Goal: Task Accomplishment & Management: Use online tool/utility

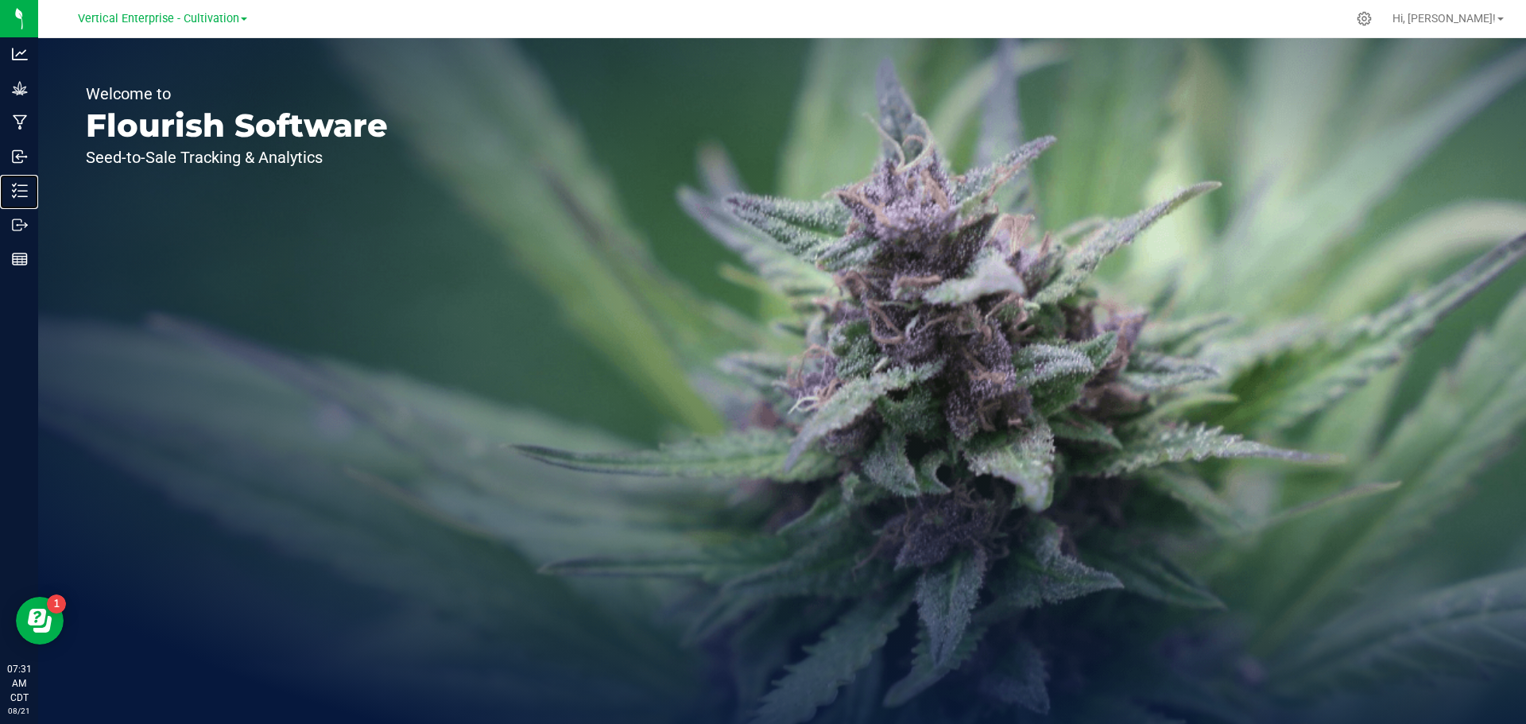
click at [0, 0] on p "Inventory" at bounding box center [0, 0] width 0 height 0
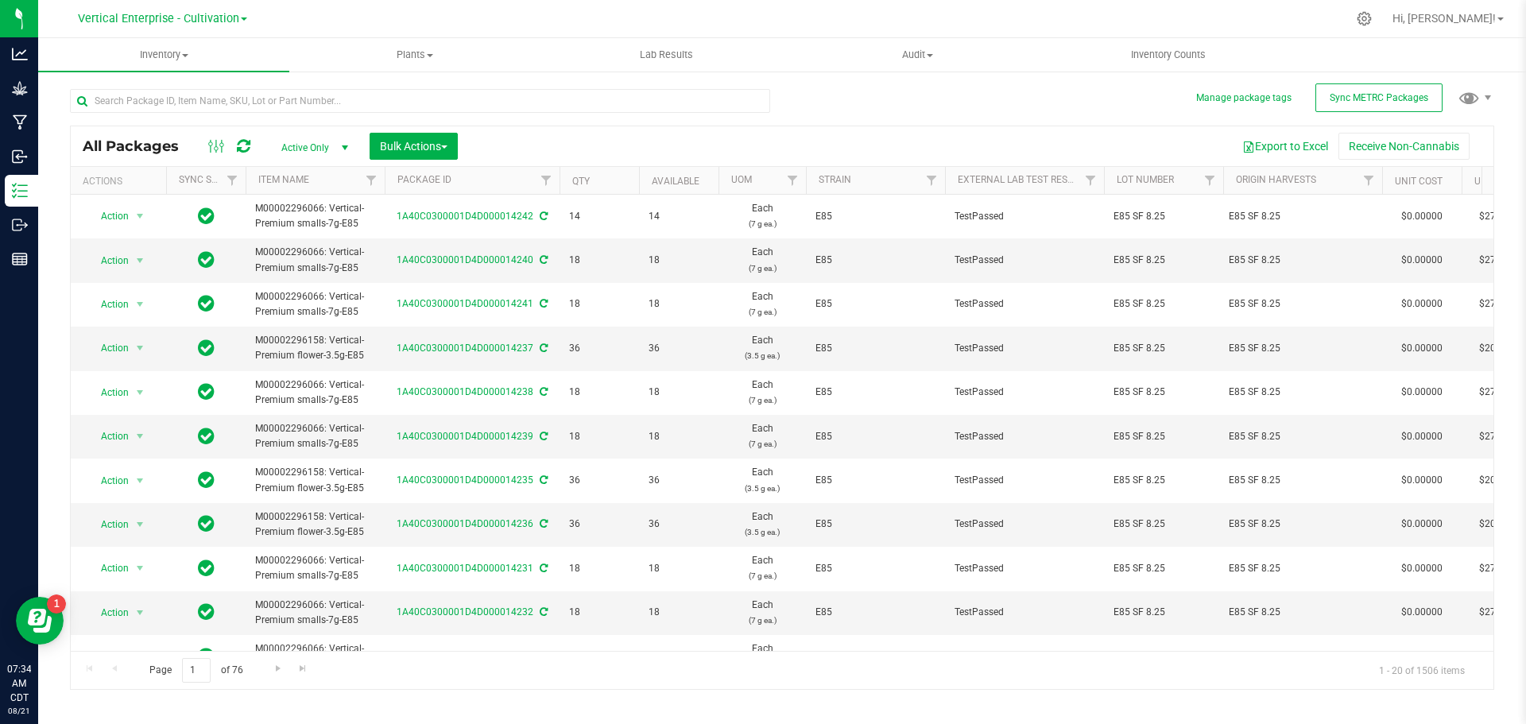
click at [199, 121] on div at bounding box center [420, 107] width 700 height 37
click at [192, 96] on input "text" at bounding box center [420, 101] width 700 height 24
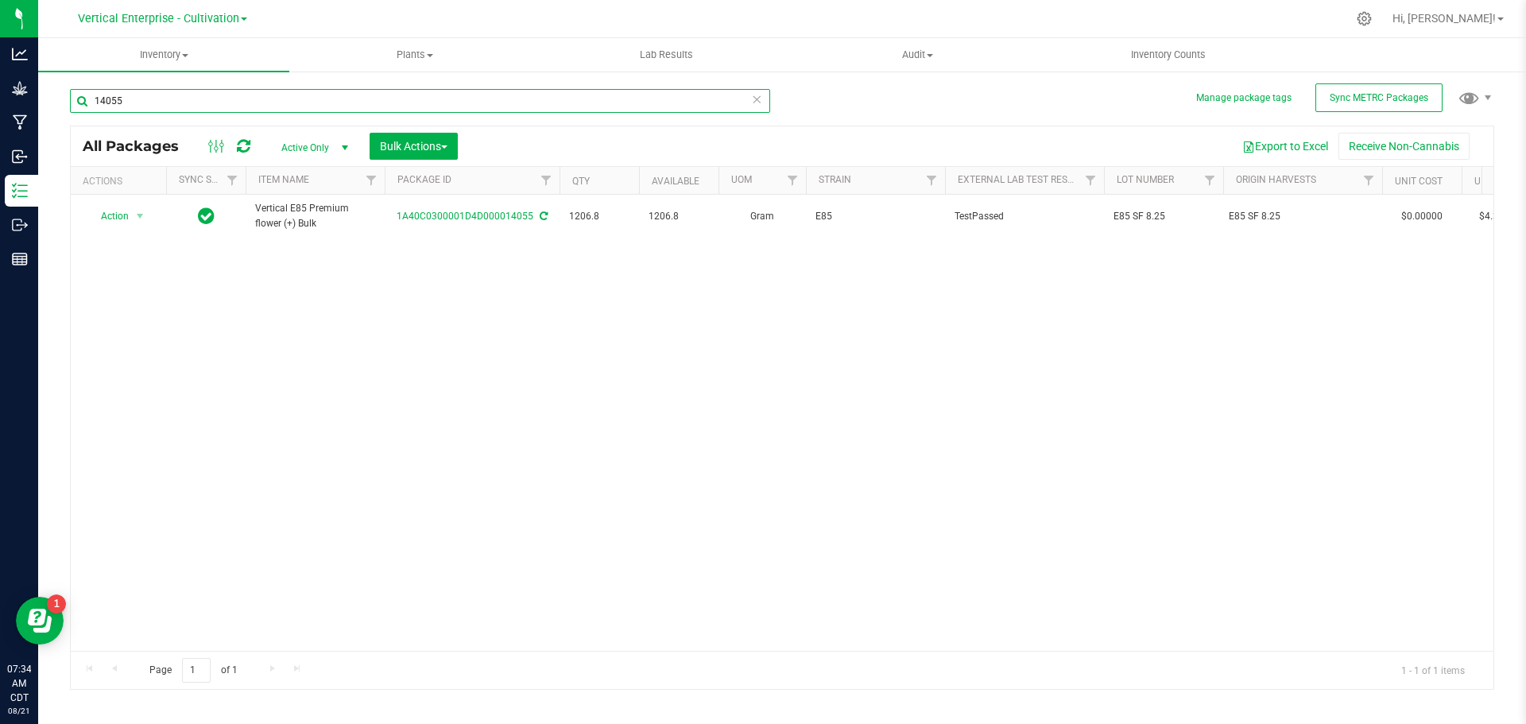
type input "14055"
click at [95, 220] on span "Action" at bounding box center [108, 216] width 43 height 22
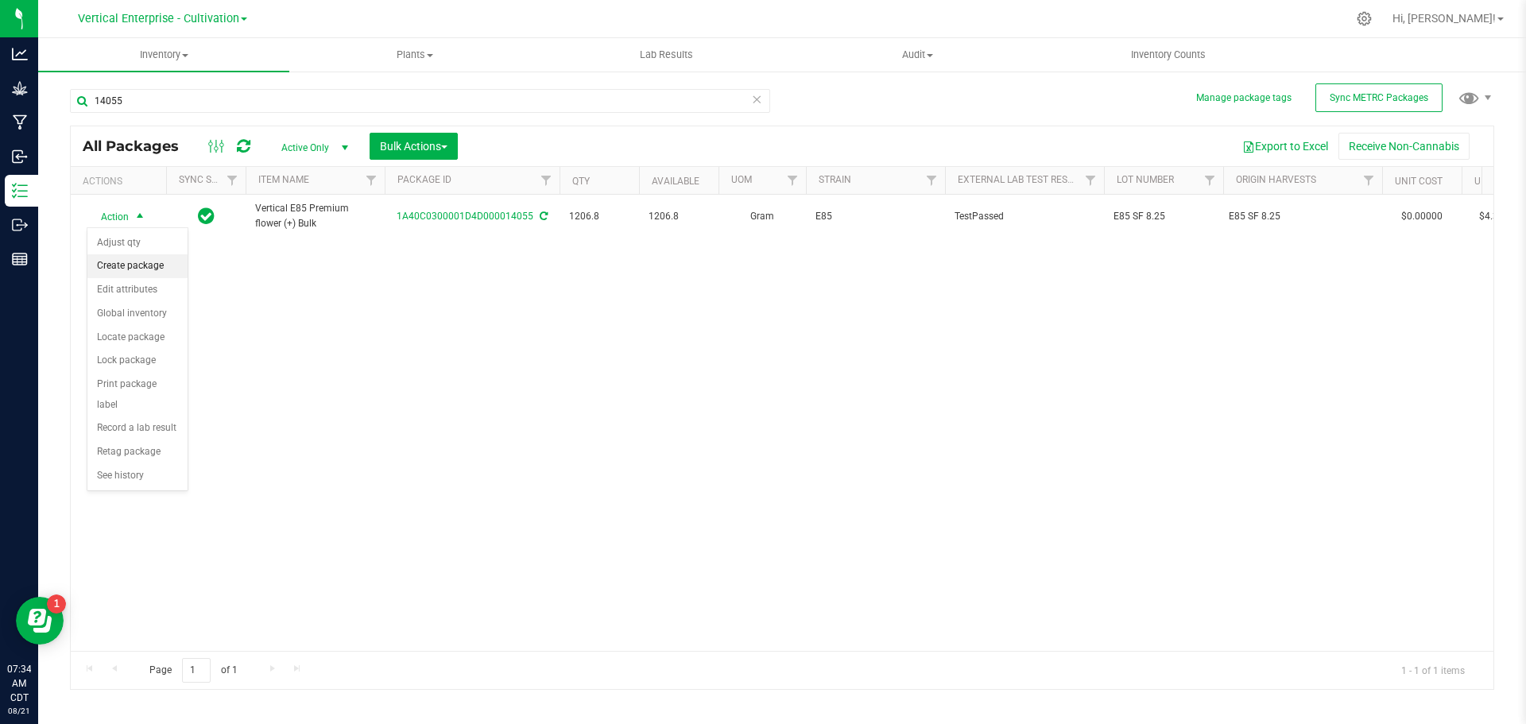
click at [110, 273] on li "Create package" at bounding box center [137, 266] width 100 height 24
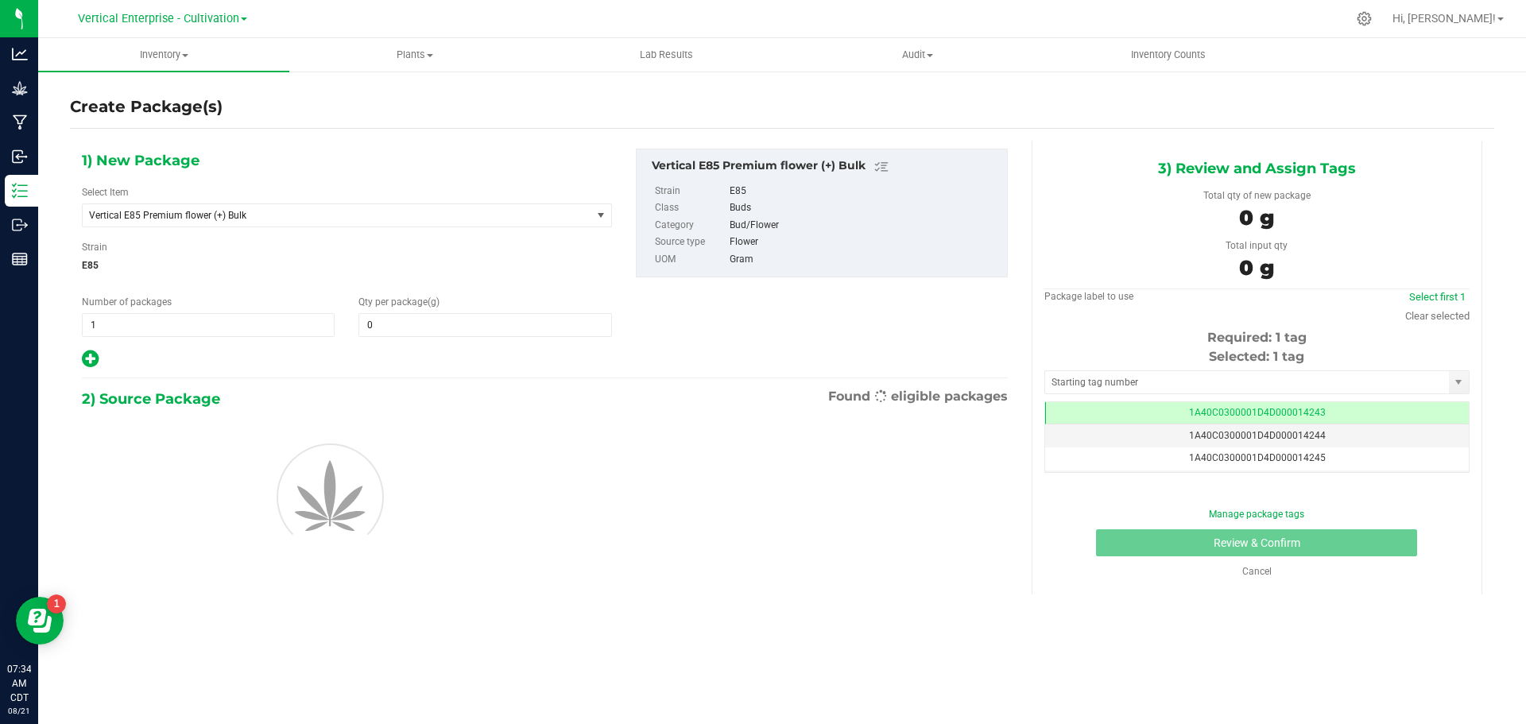
type input "0.0000"
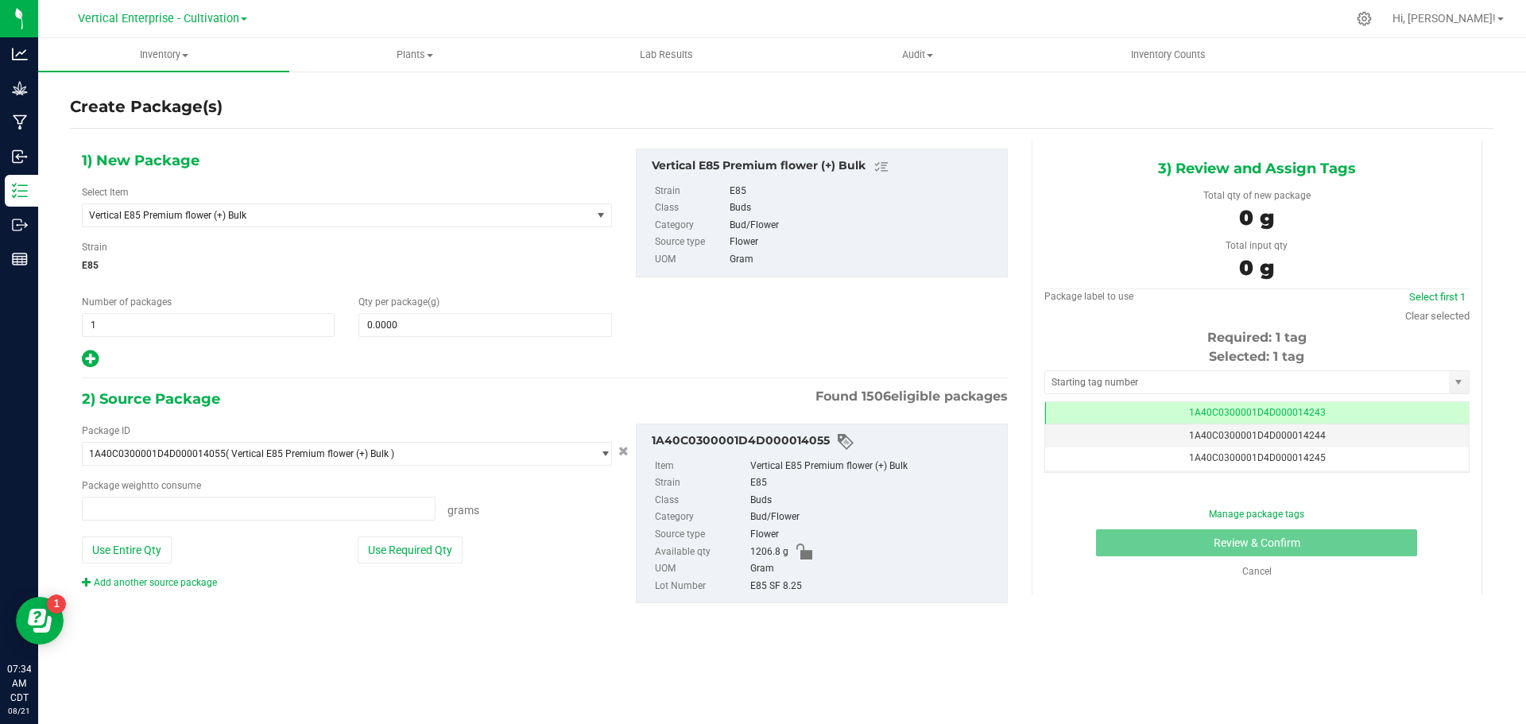
type input "0.0000 g"
click at [186, 219] on span "Vertical E85 Premium flower (+) Bulk" at bounding box center [327, 215] width 476 height 11
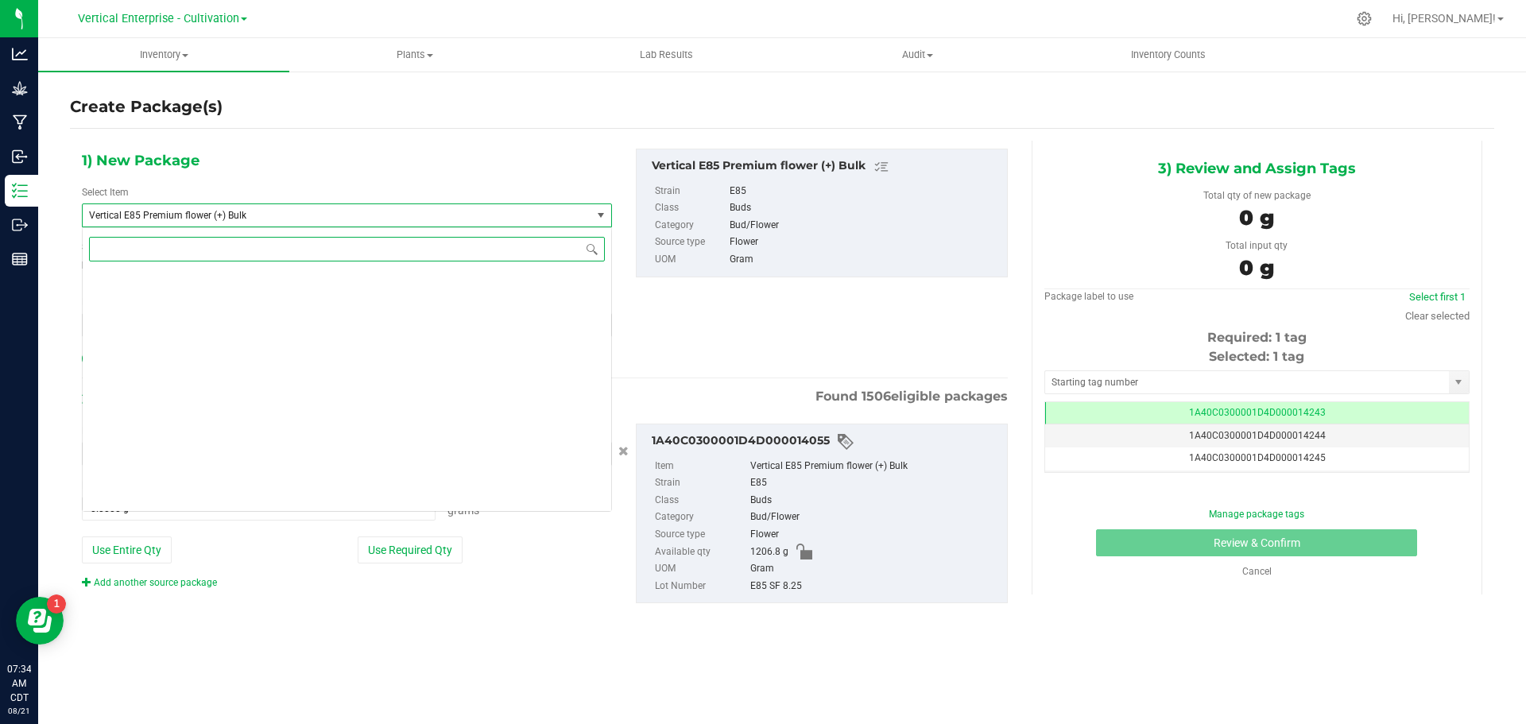
scroll to position [38929, 0]
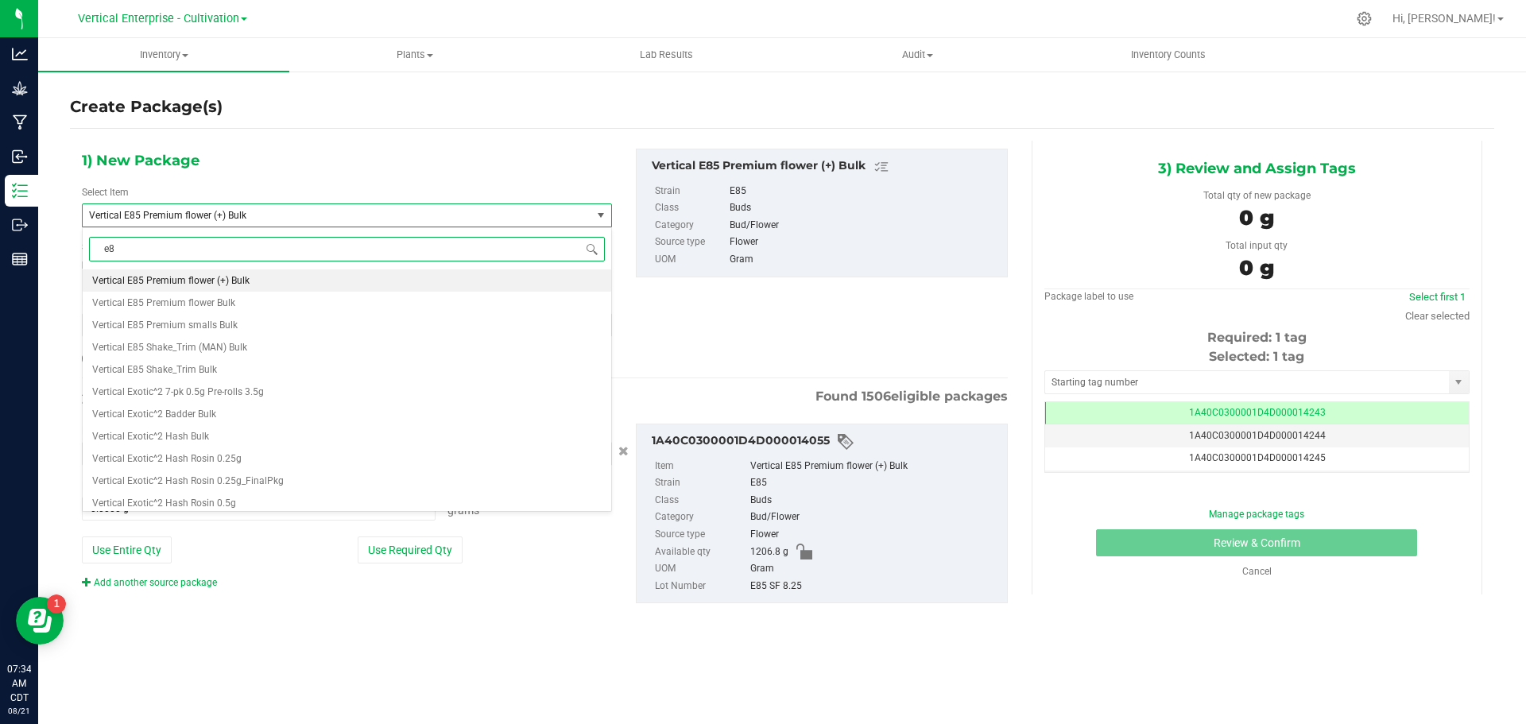
type input "e85"
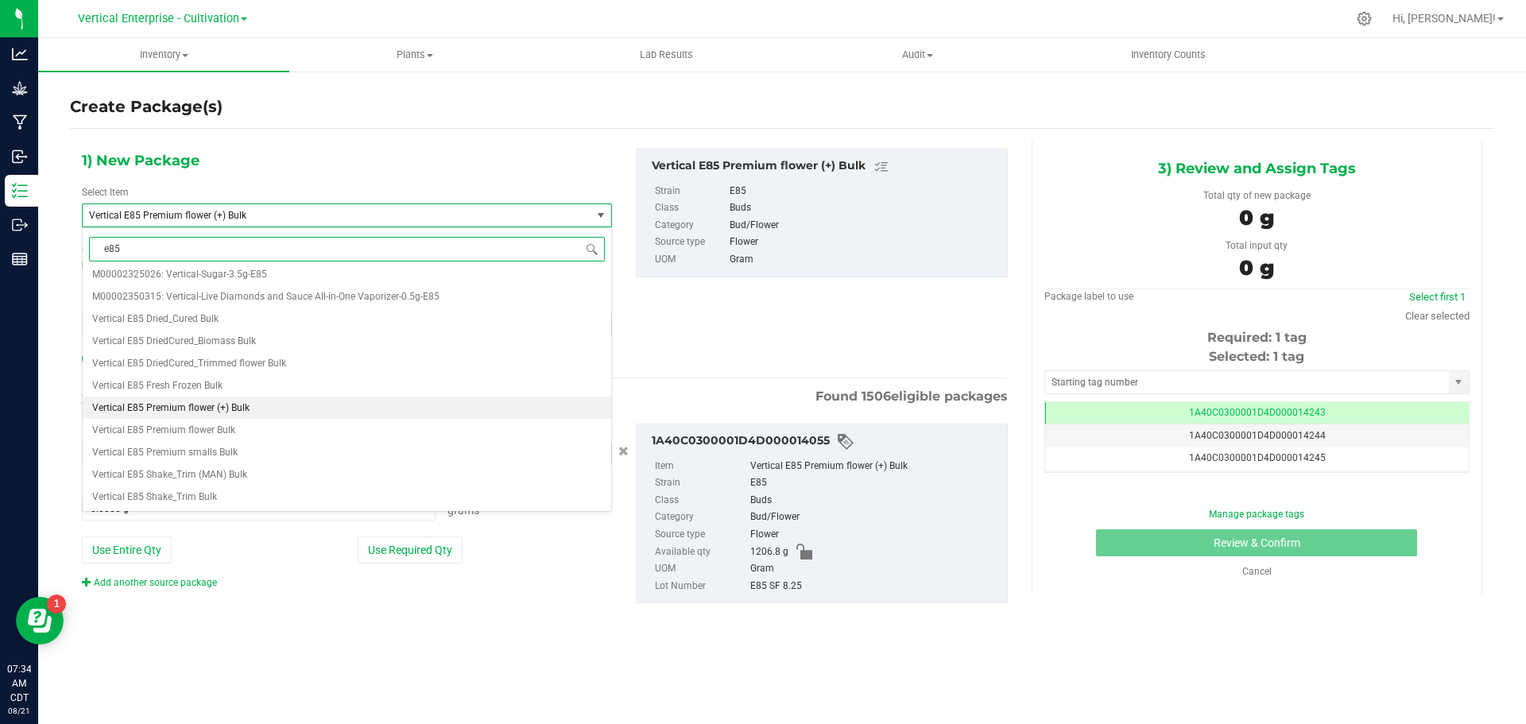
scroll to position [0, 0]
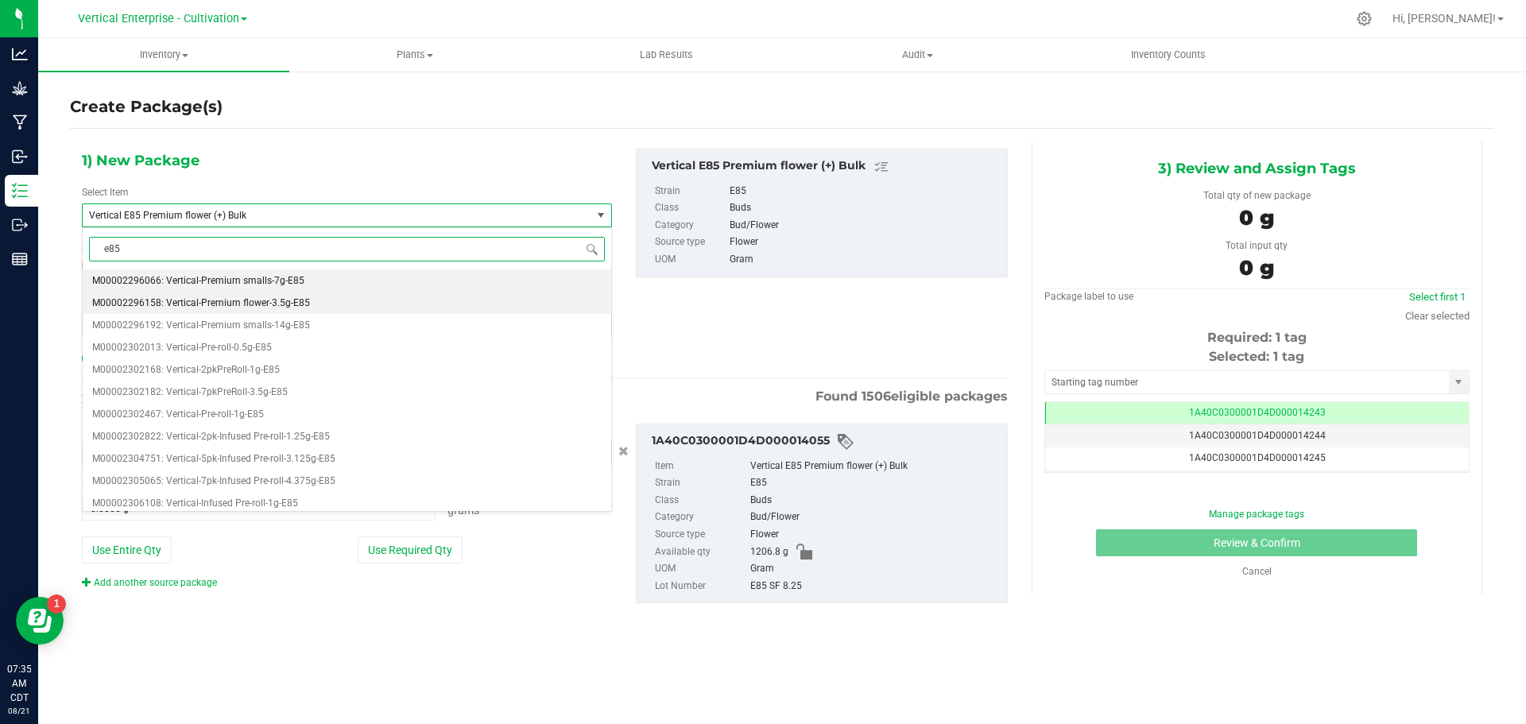
click at [241, 297] on span "M00002296158: Vertical-Premium flower-3.5g-E85" at bounding box center [201, 302] width 218 height 11
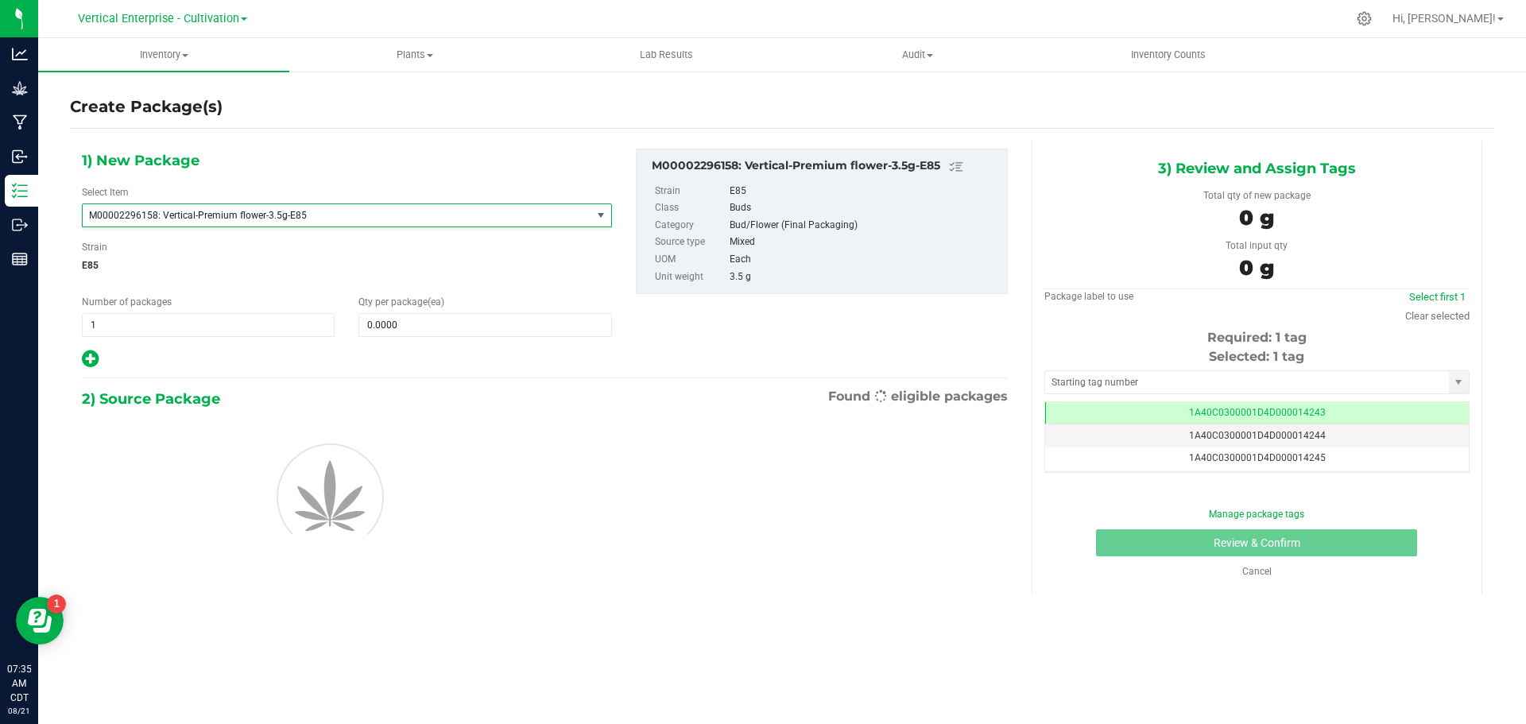
type input "0"
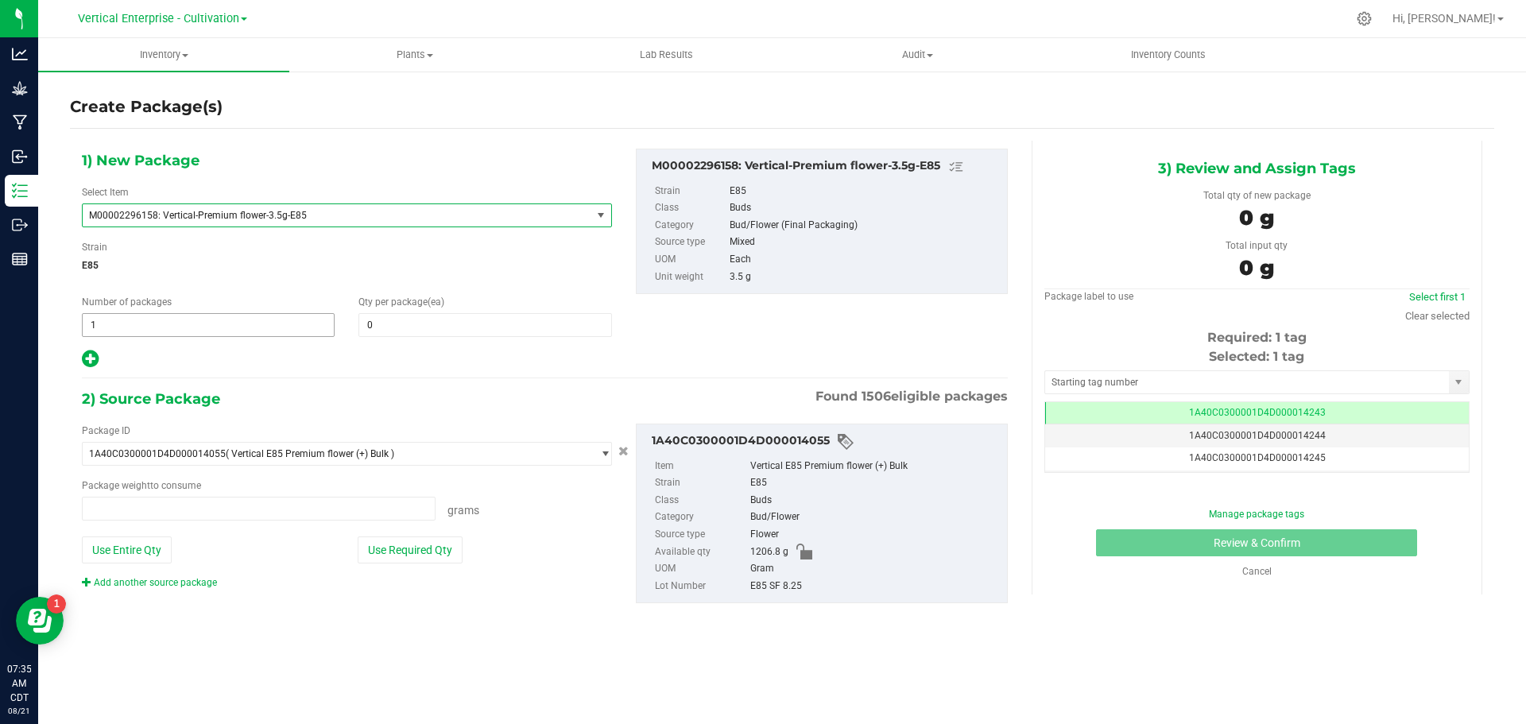
type input "0.0000 g"
click at [116, 331] on span "1 1" at bounding box center [208, 325] width 253 height 24
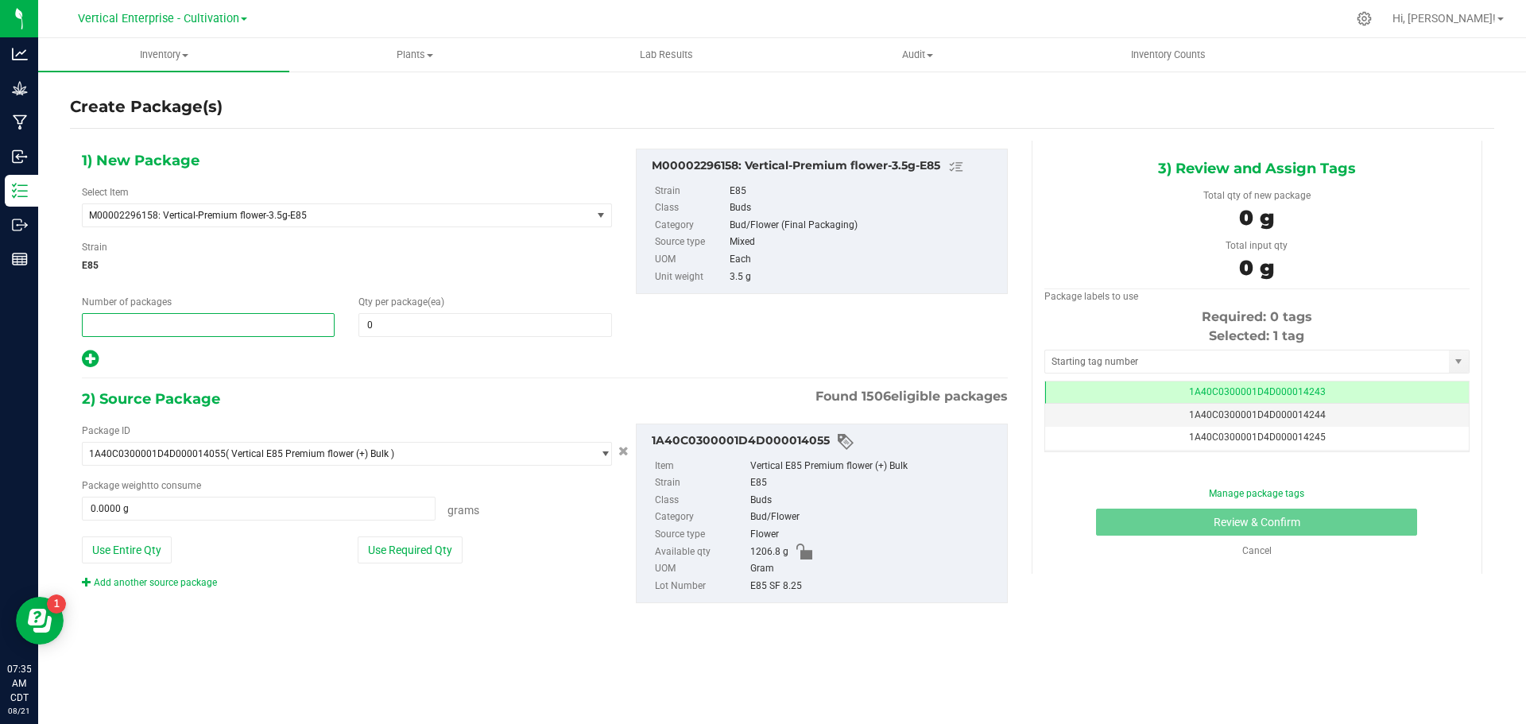
type input "3"
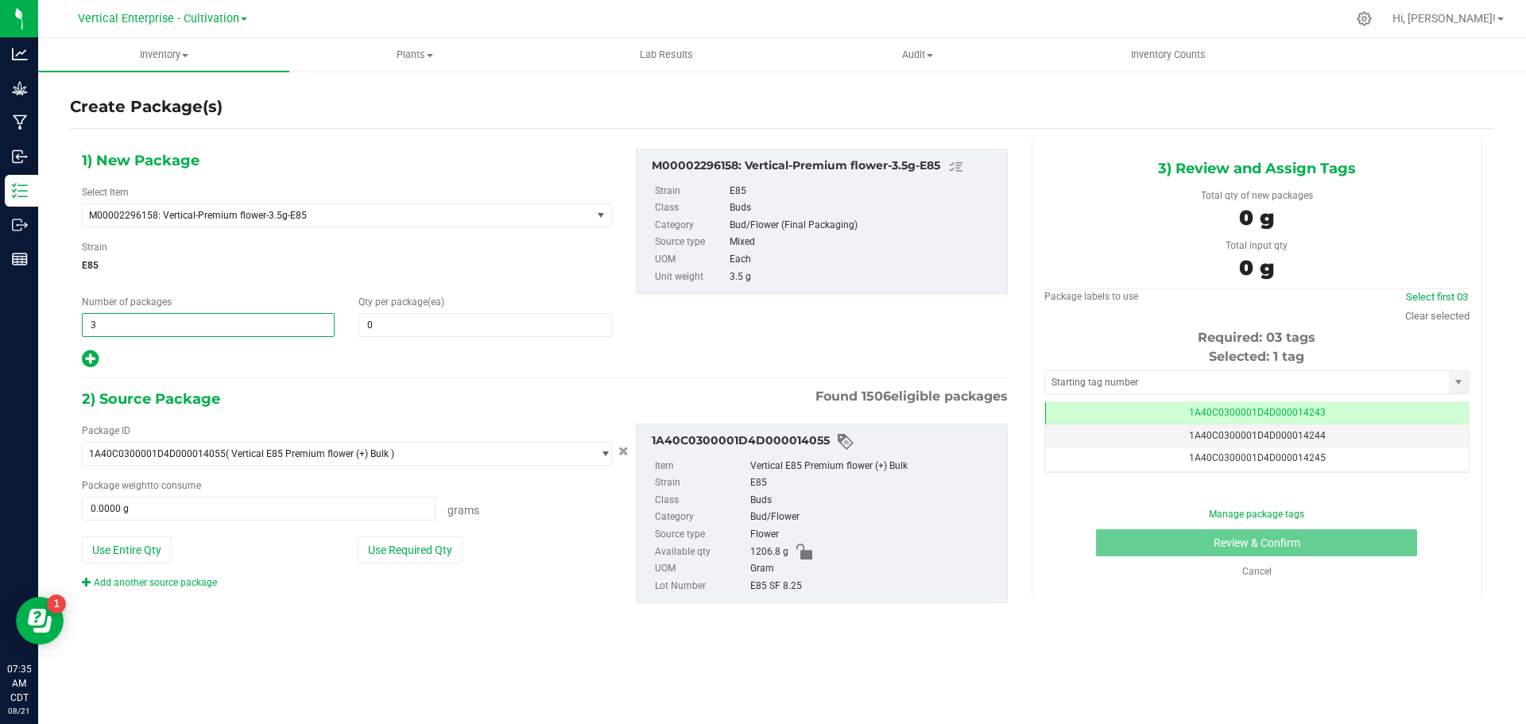
type input "3"
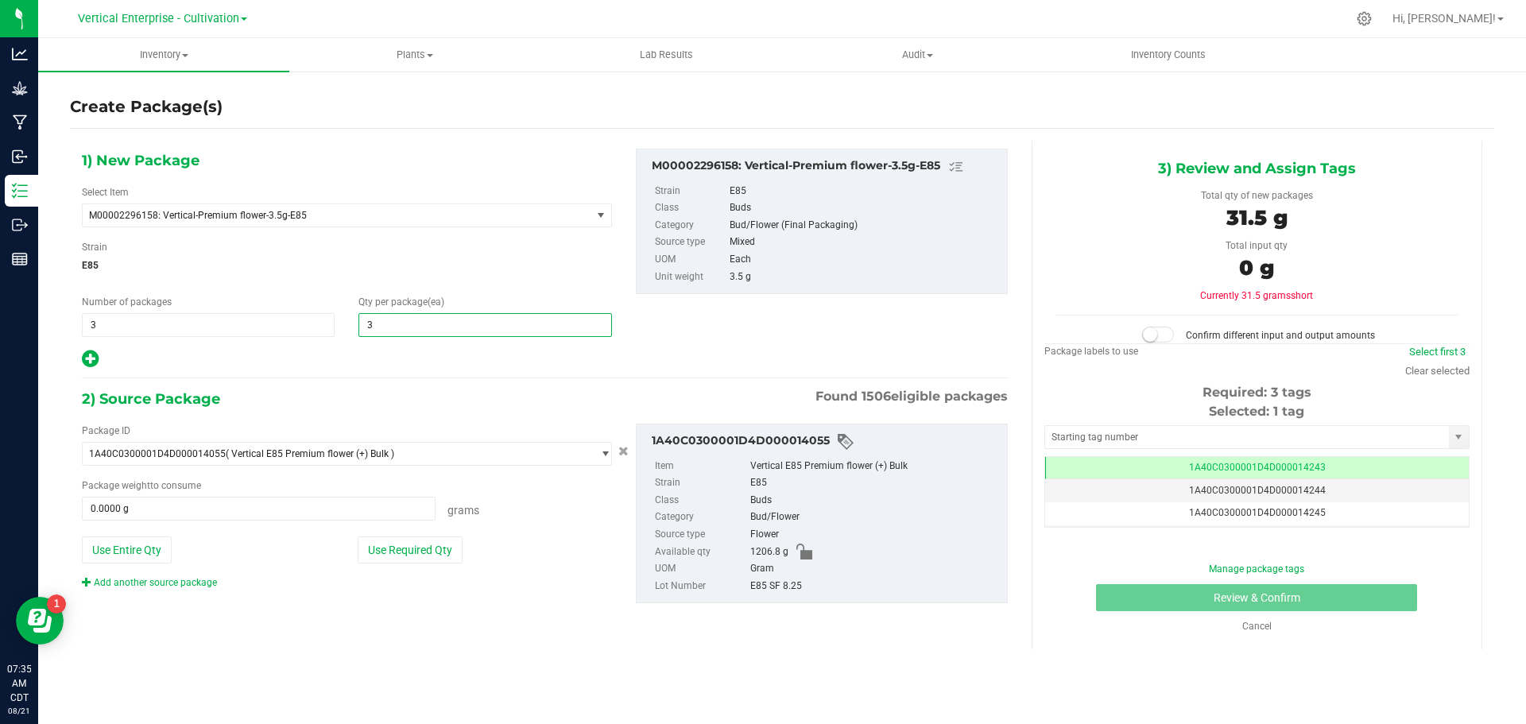
type input "36"
click at [402, 549] on button "Use Required Qty" at bounding box center [410, 550] width 105 height 27
type input "378.0000 g"
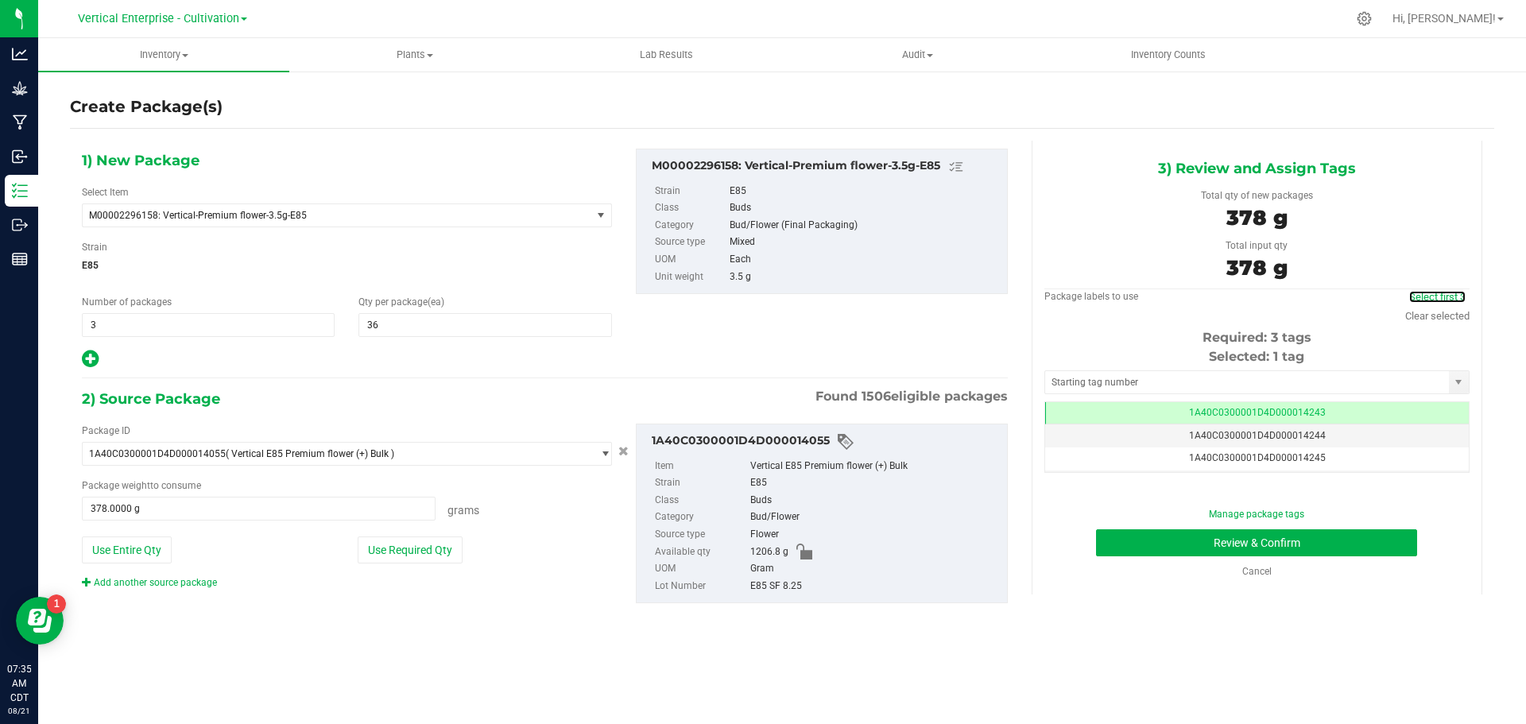
click at [1424, 297] on link "Select first 3" at bounding box center [1437, 297] width 56 height 12
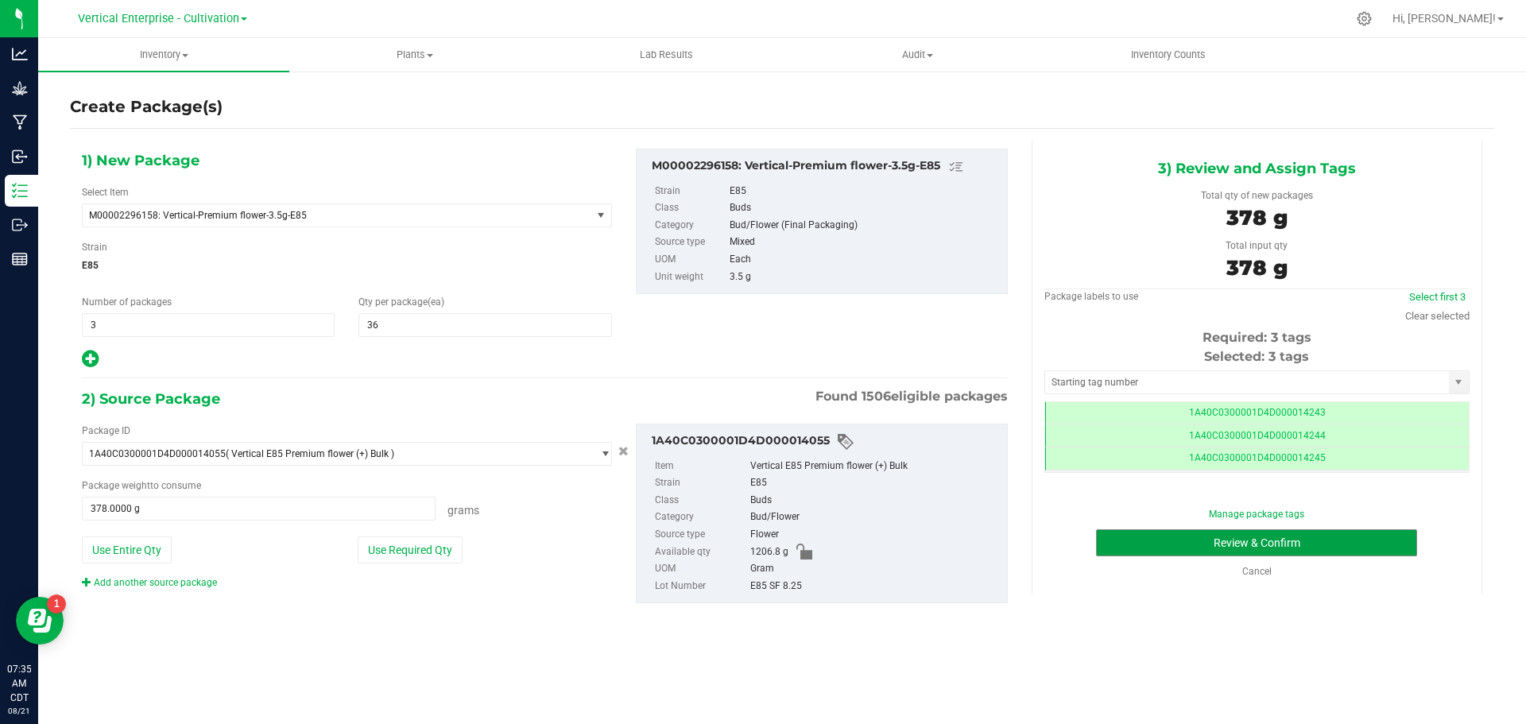
click at [1363, 553] on button "Review & Confirm" at bounding box center [1256, 542] width 321 height 27
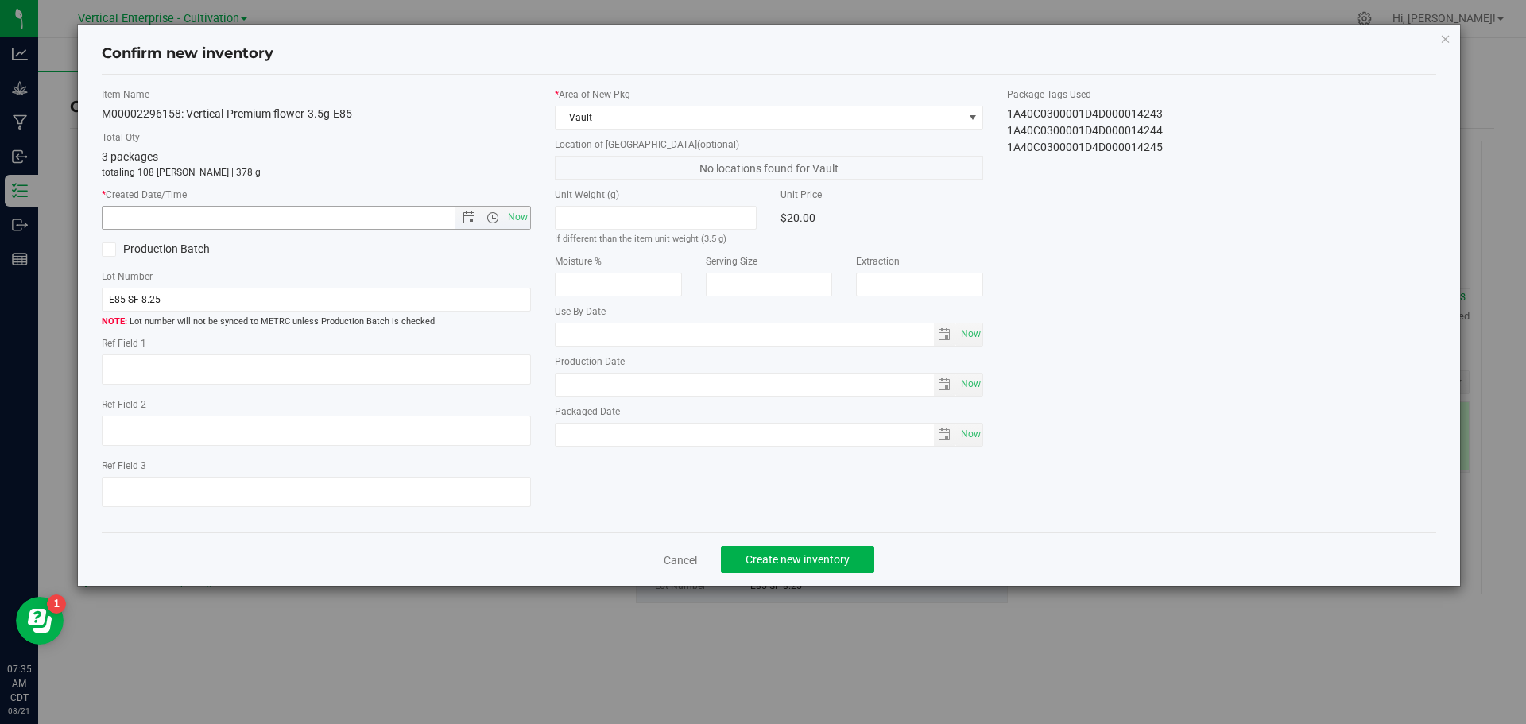
click at [524, 208] on span "Now" at bounding box center [517, 217] width 27 height 23
type input "8/21/2025 7:35 AM"
click at [813, 553] on span "Create new inventory" at bounding box center [798, 559] width 104 height 13
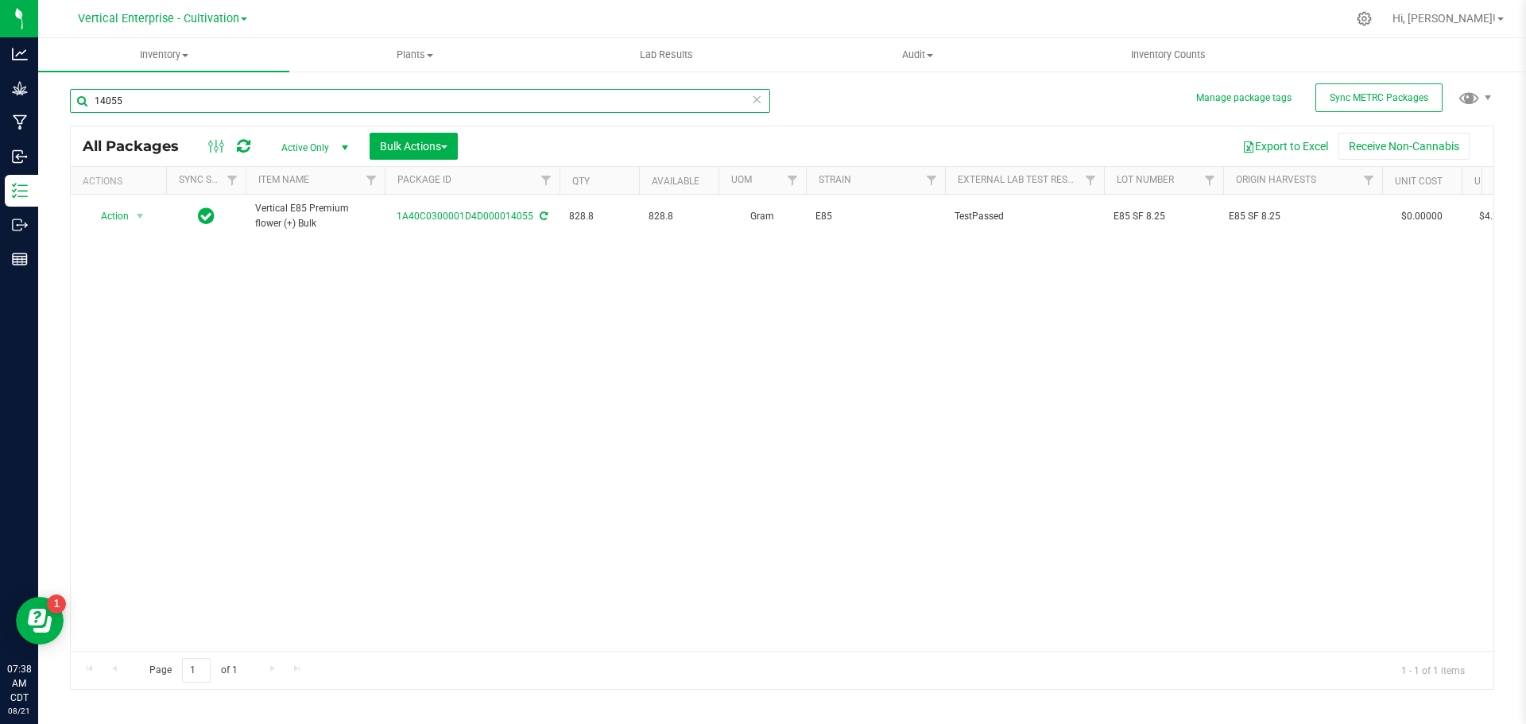
click at [153, 95] on input "14055" at bounding box center [420, 101] width 700 height 24
type input "1"
